Goal: Information Seeking & Learning: Learn about a topic

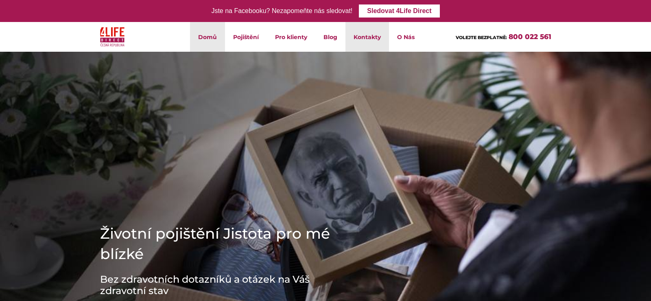
click at [373, 36] on link "Kontakty" at bounding box center [368, 37] width 44 height 30
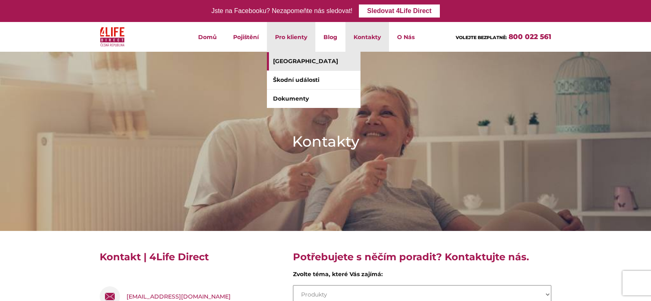
click at [295, 63] on link "[GEOGRAPHIC_DATA]" at bounding box center [314, 61] width 94 height 18
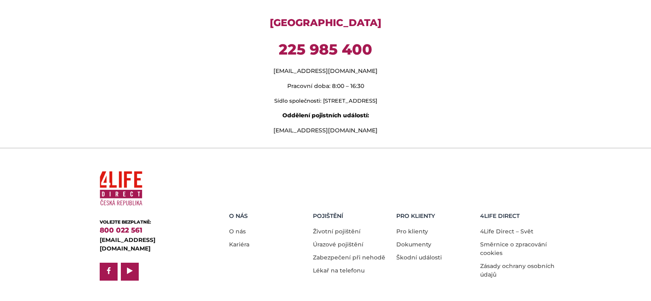
scroll to position [727, 0]
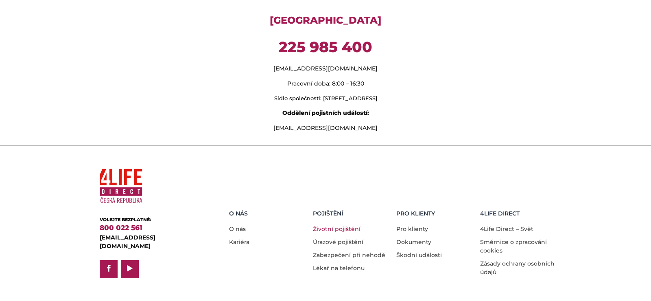
click at [347, 225] on link "Životní pojištění" at bounding box center [337, 228] width 48 height 7
